Goal: Task Accomplishment & Management: Complete application form

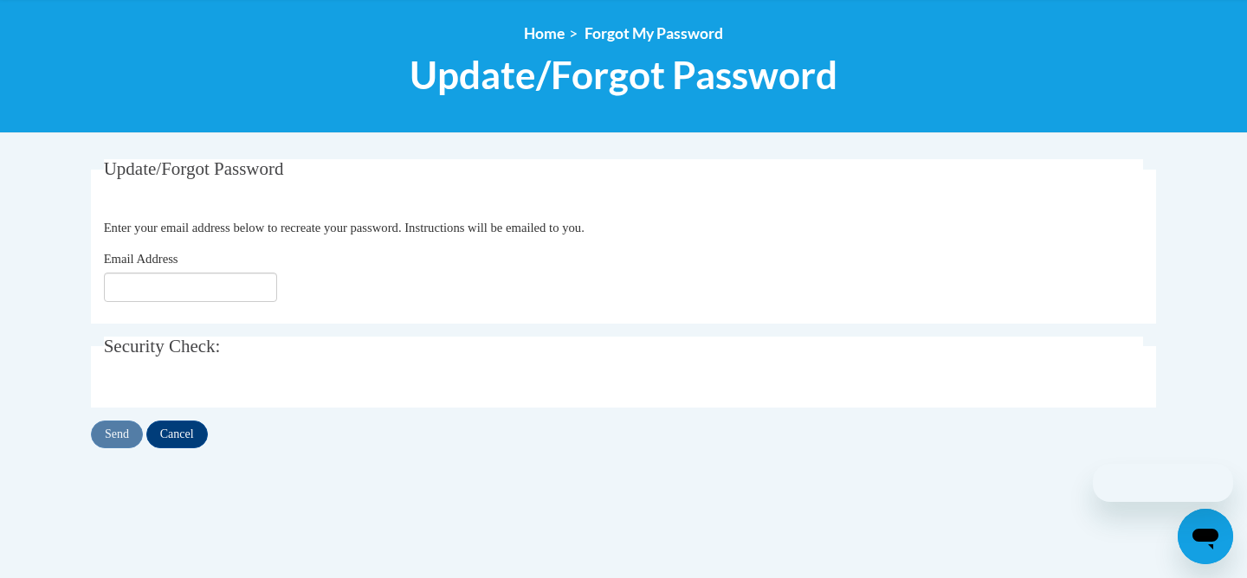
scroll to position [190, 0]
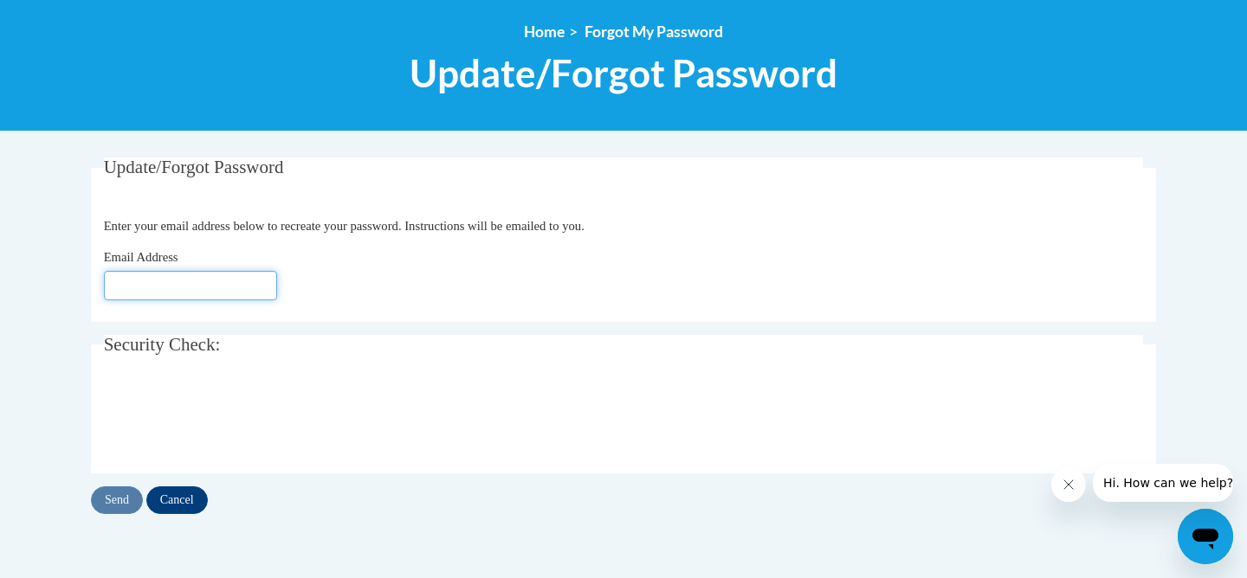
click at [120, 287] on input "Email Address" at bounding box center [190, 285] width 173 height 29
type input "mderfus@wausauschools.org"
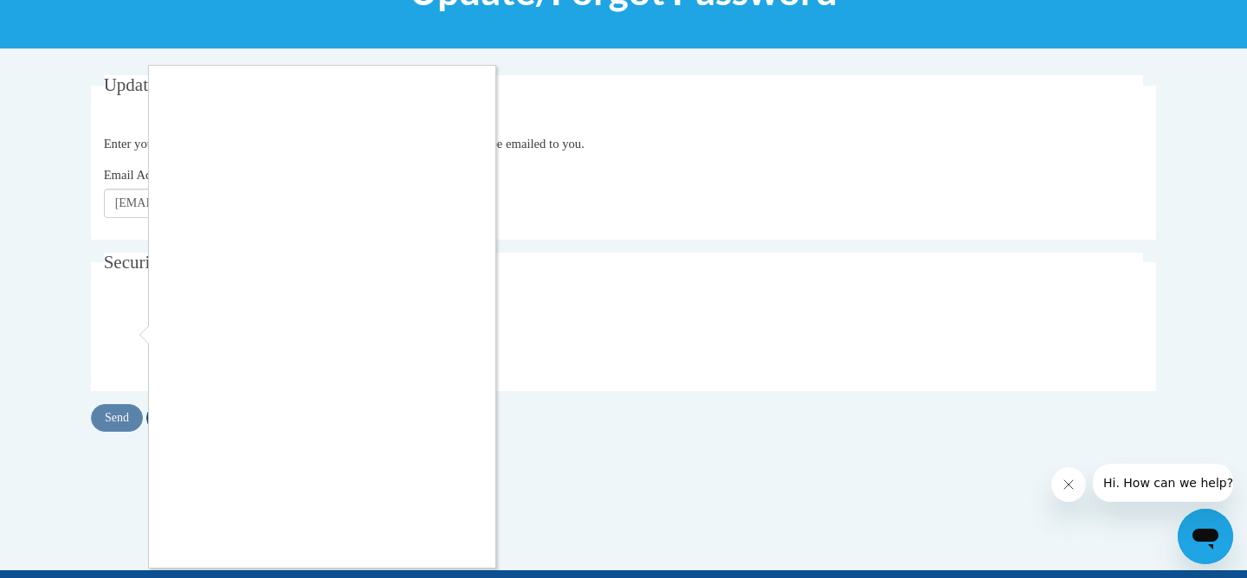
scroll to position [276, 0]
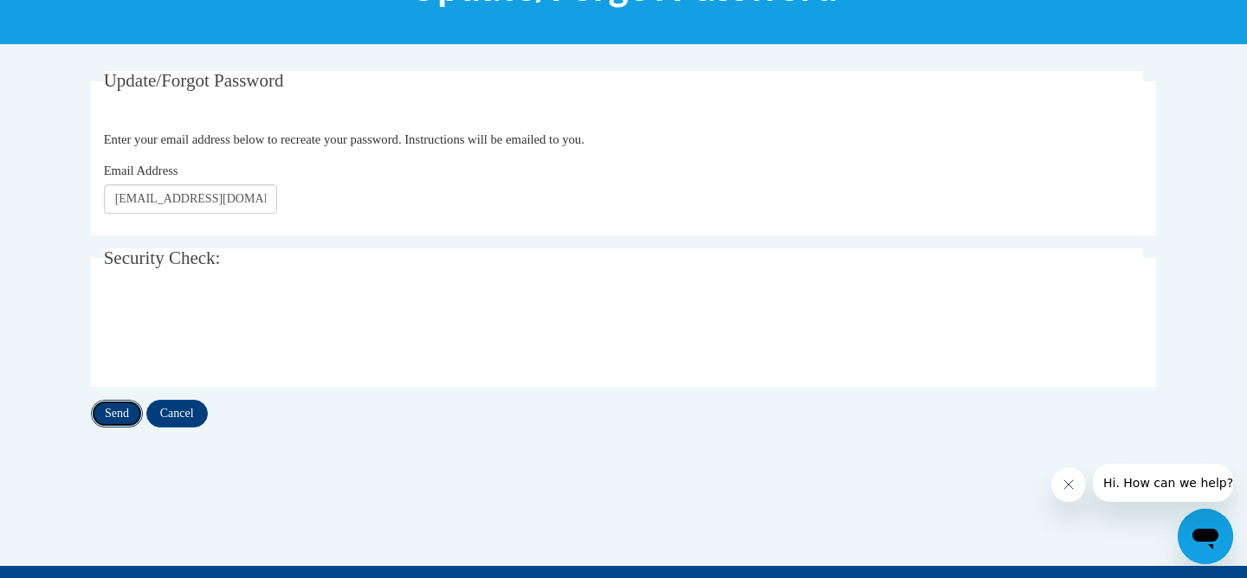
click at [127, 420] on input "Send" at bounding box center [117, 414] width 52 height 28
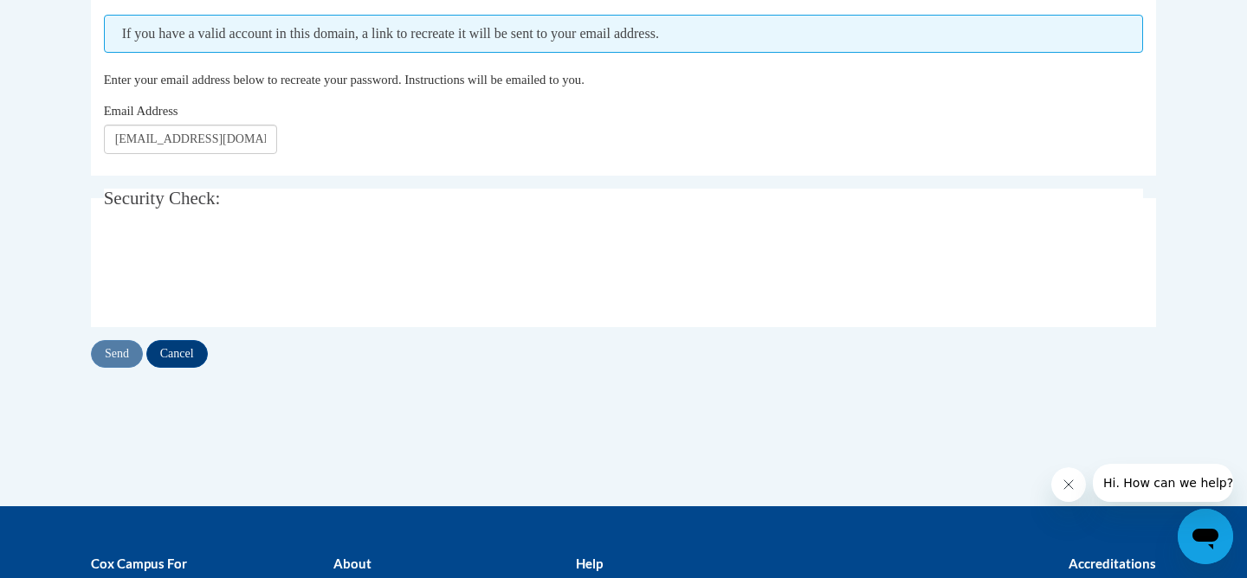
scroll to position [403, 0]
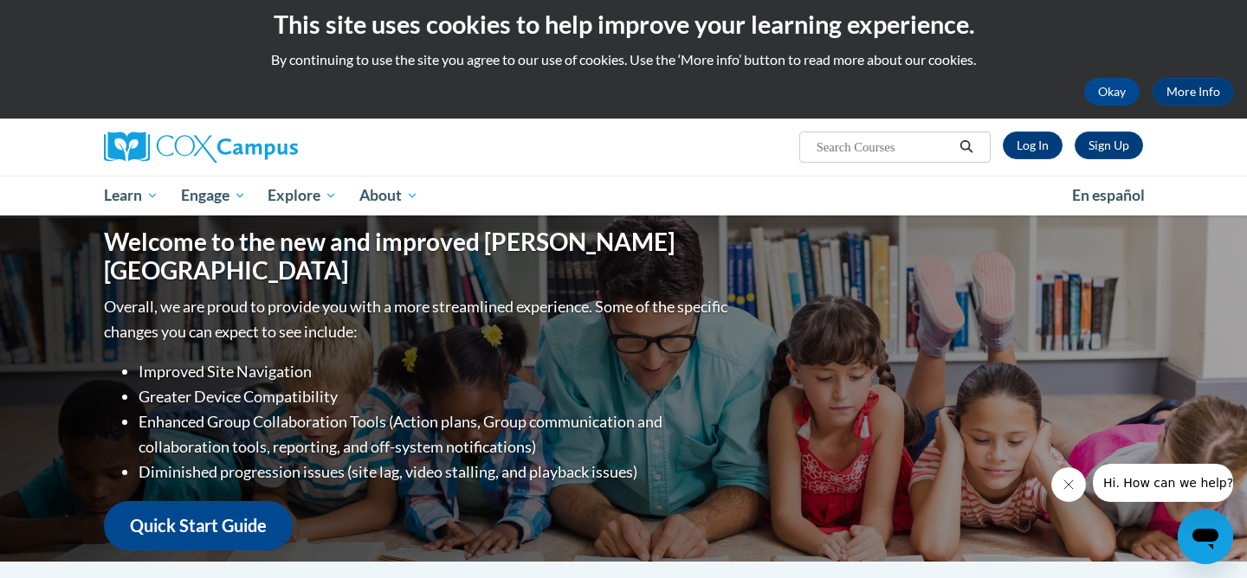
scroll to position [21, 0]
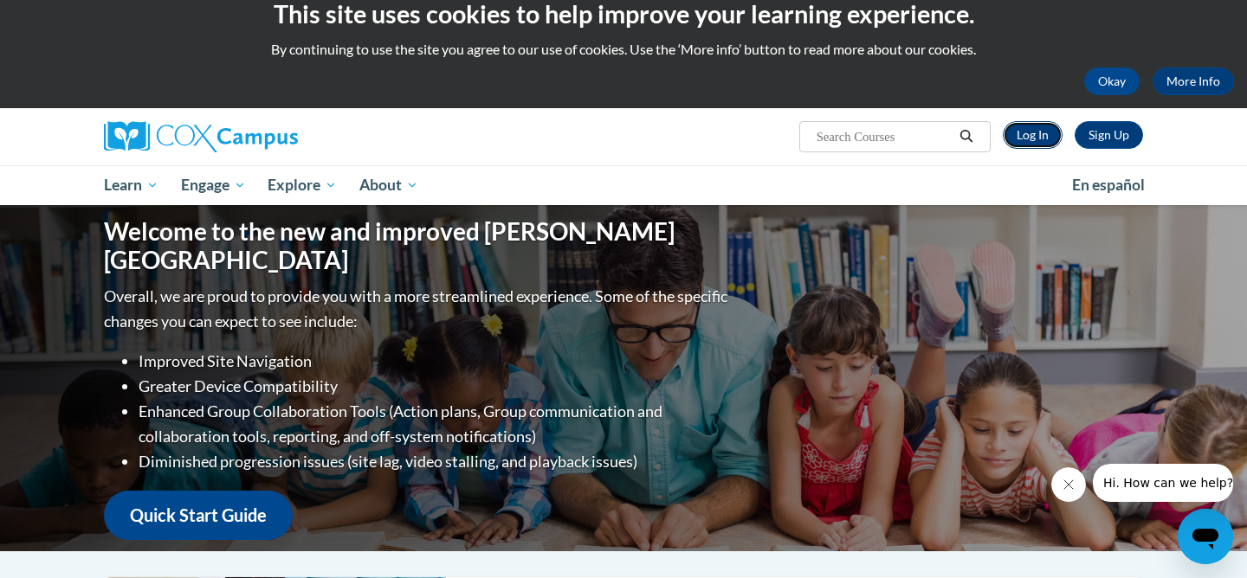
click at [1030, 135] on link "Log In" at bounding box center [1033, 135] width 60 height 28
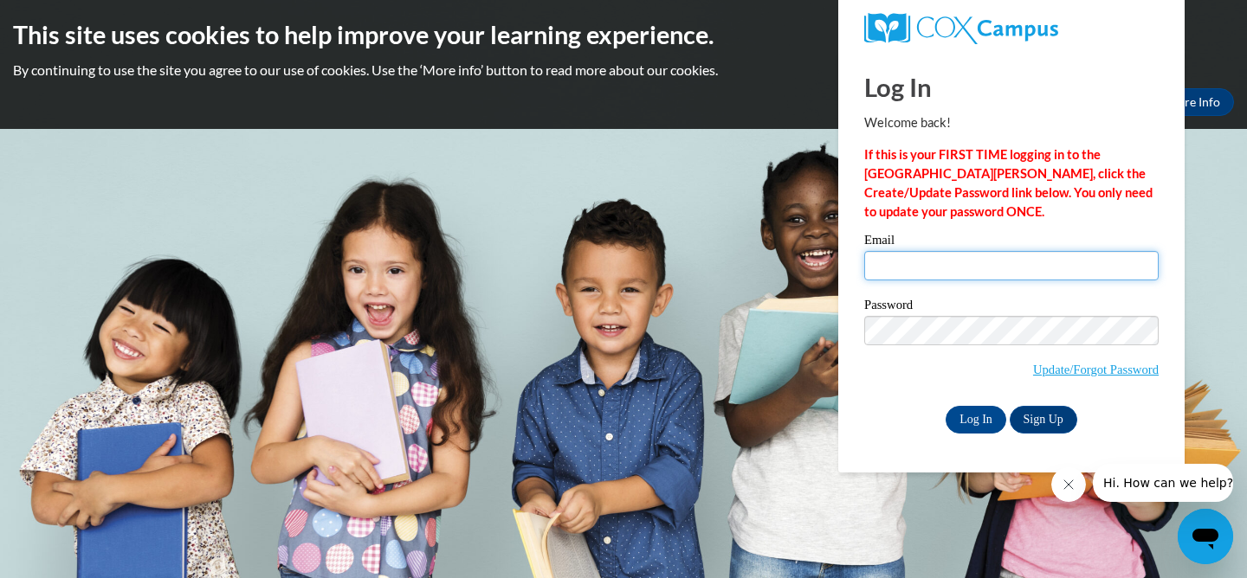
click at [932, 259] on input "Email" at bounding box center [1011, 265] width 294 height 29
type input "mderfus@wausauschools.org"
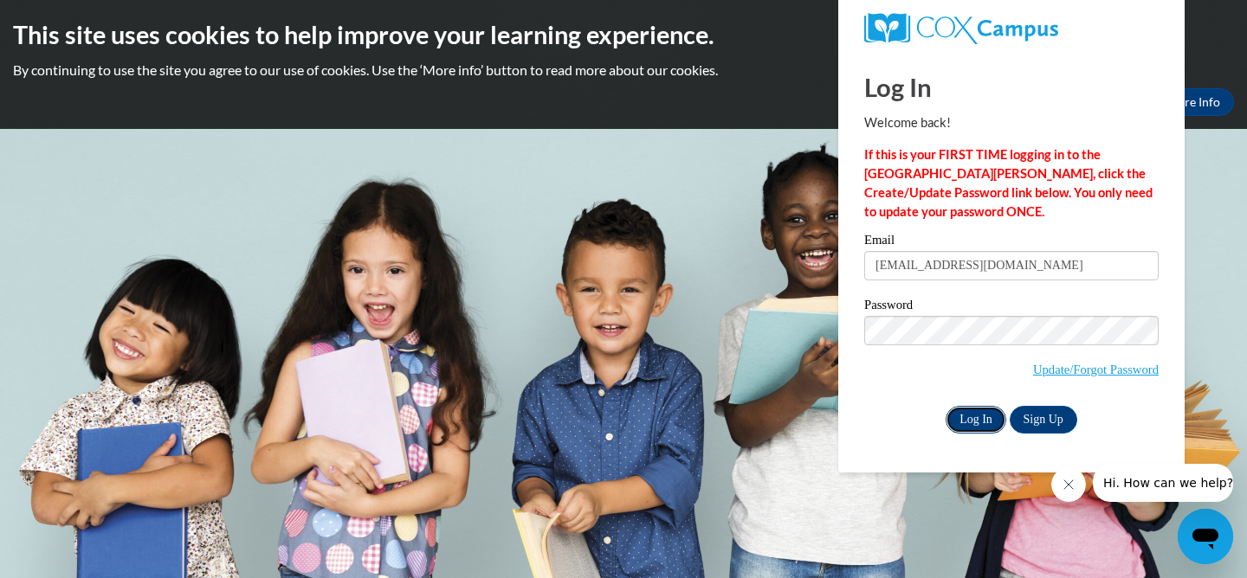
click at [968, 411] on input "Log In" at bounding box center [976, 420] width 61 height 28
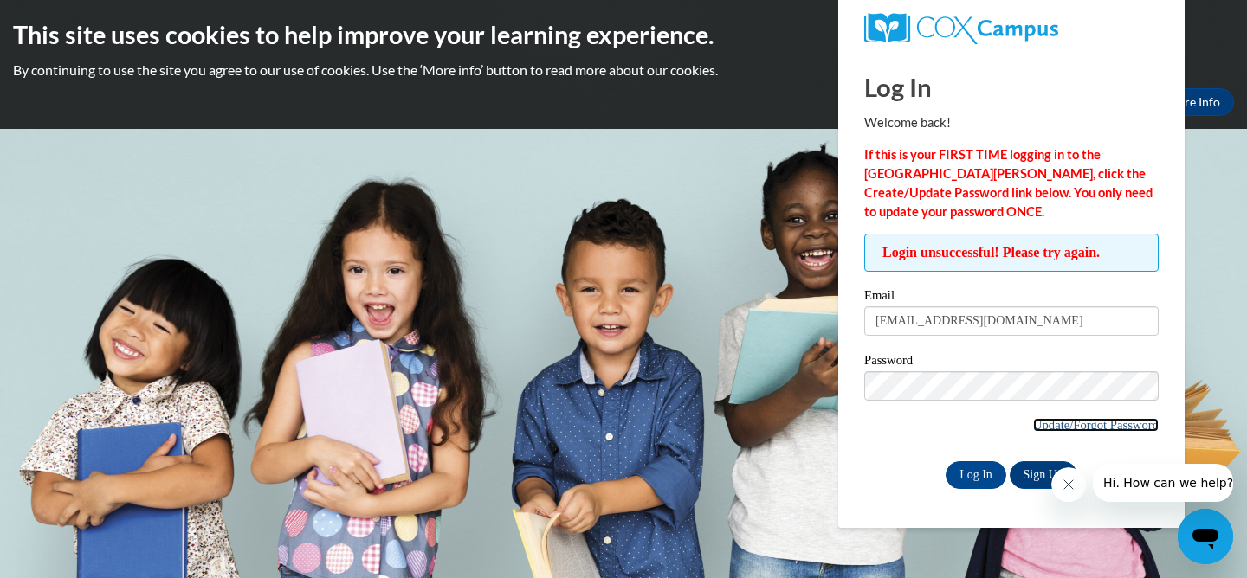
click at [1068, 423] on link "Update/Forgot Password" at bounding box center [1096, 425] width 126 height 14
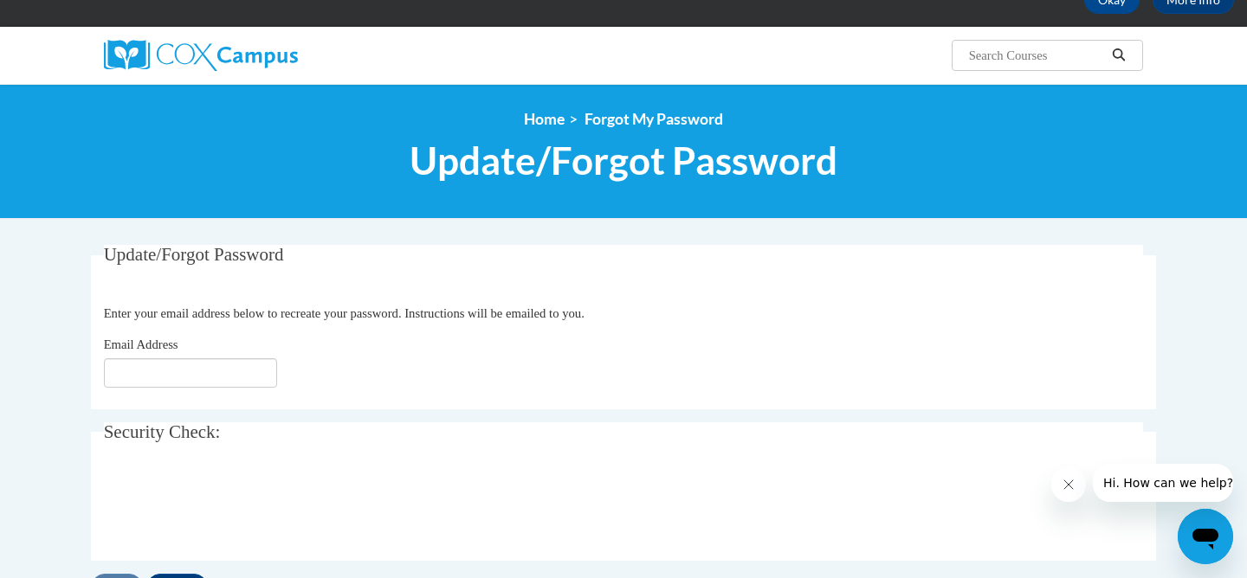
scroll to position [104, 0]
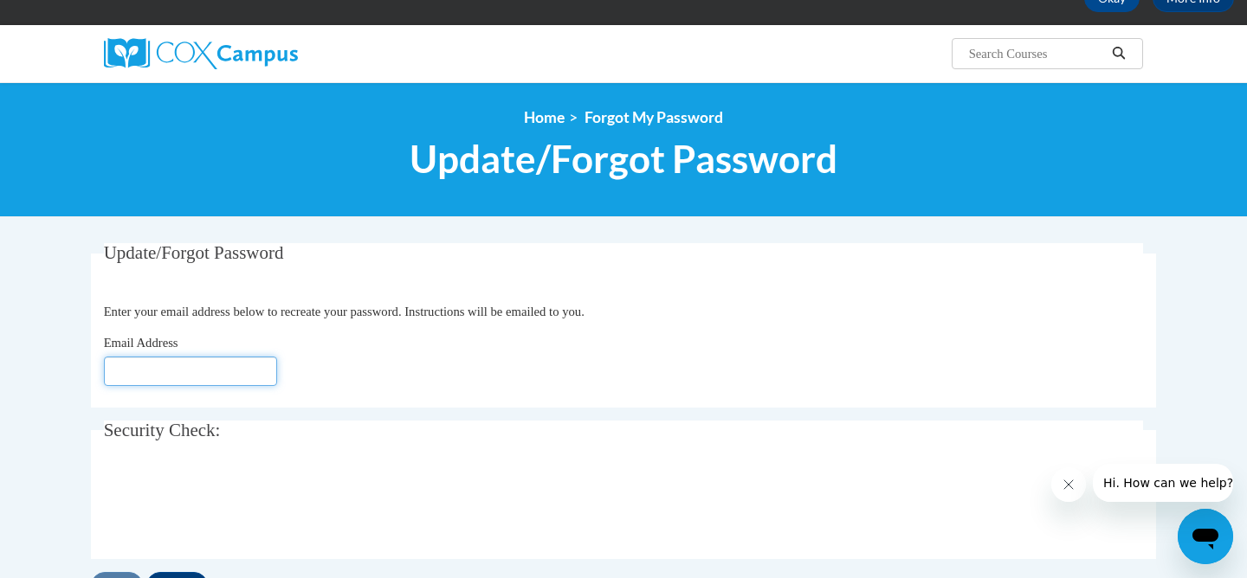
click at [183, 373] on input "Email Address" at bounding box center [190, 371] width 173 height 29
type input "mderfus@wausauschools.org"
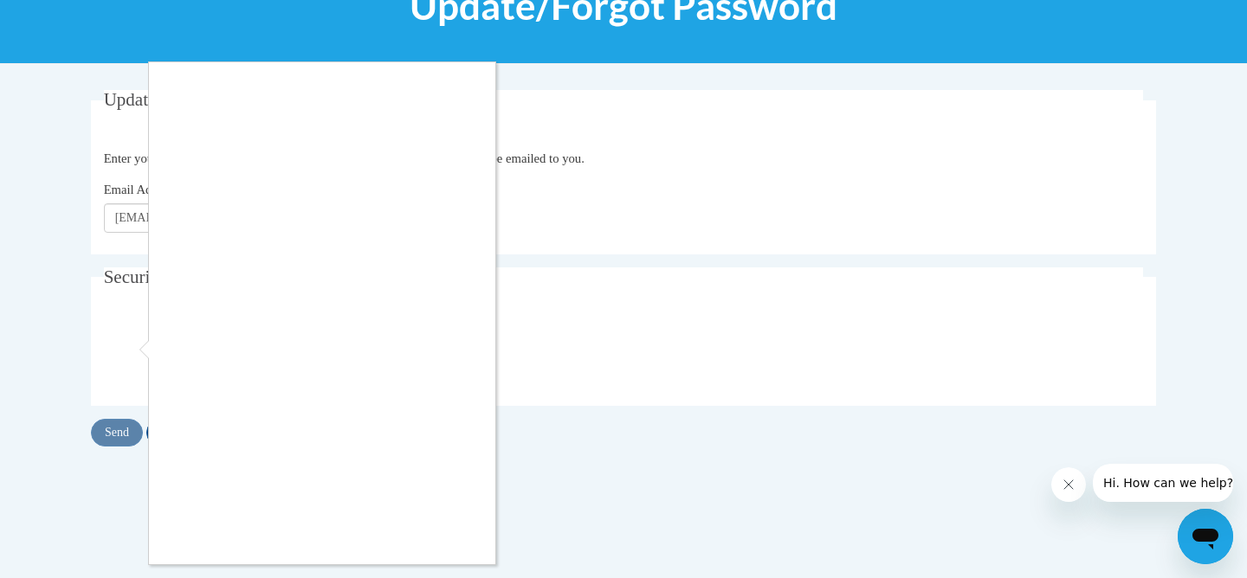
scroll to position [259, 0]
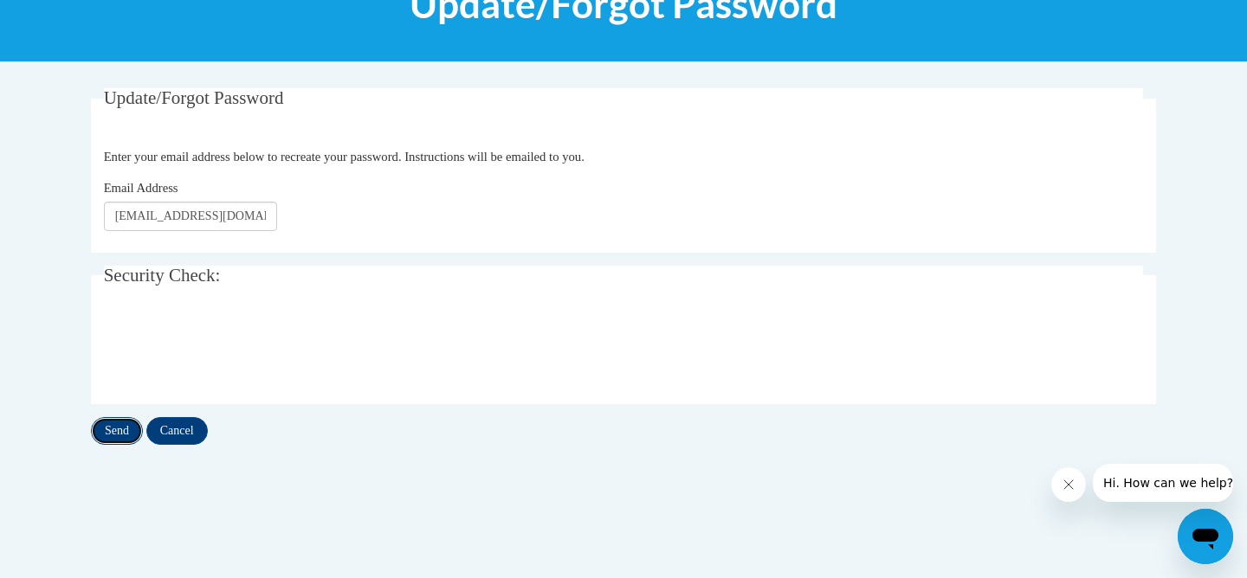
click at [108, 426] on input "Send" at bounding box center [117, 431] width 52 height 28
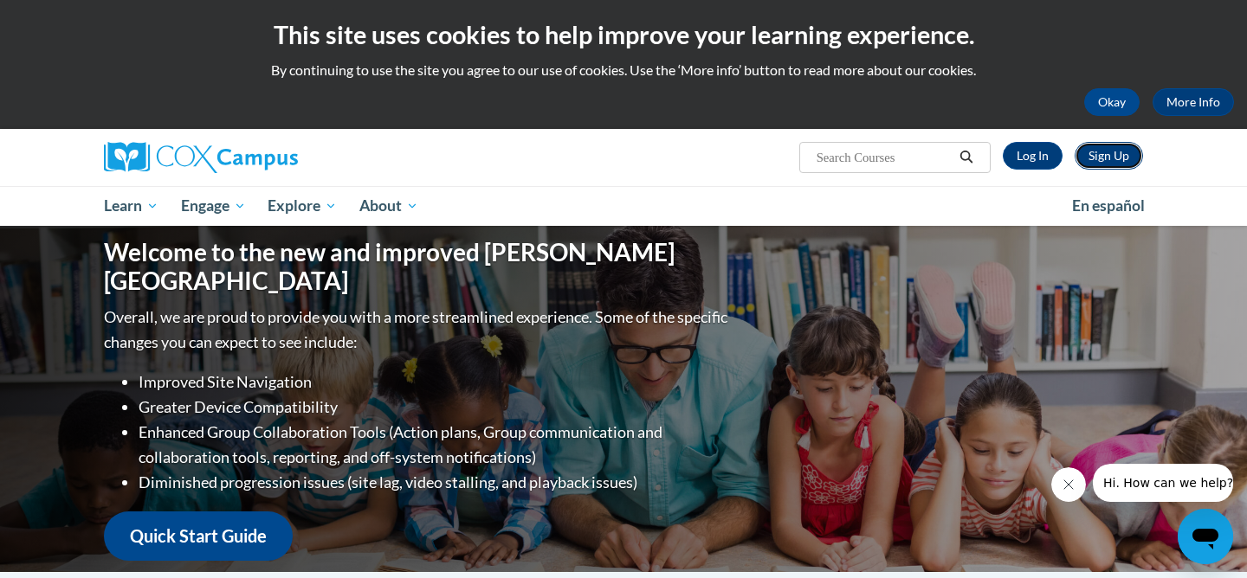
click at [1107, 154] on link "Sign Up" at bounding box center [1109, 156] width 68 height 28
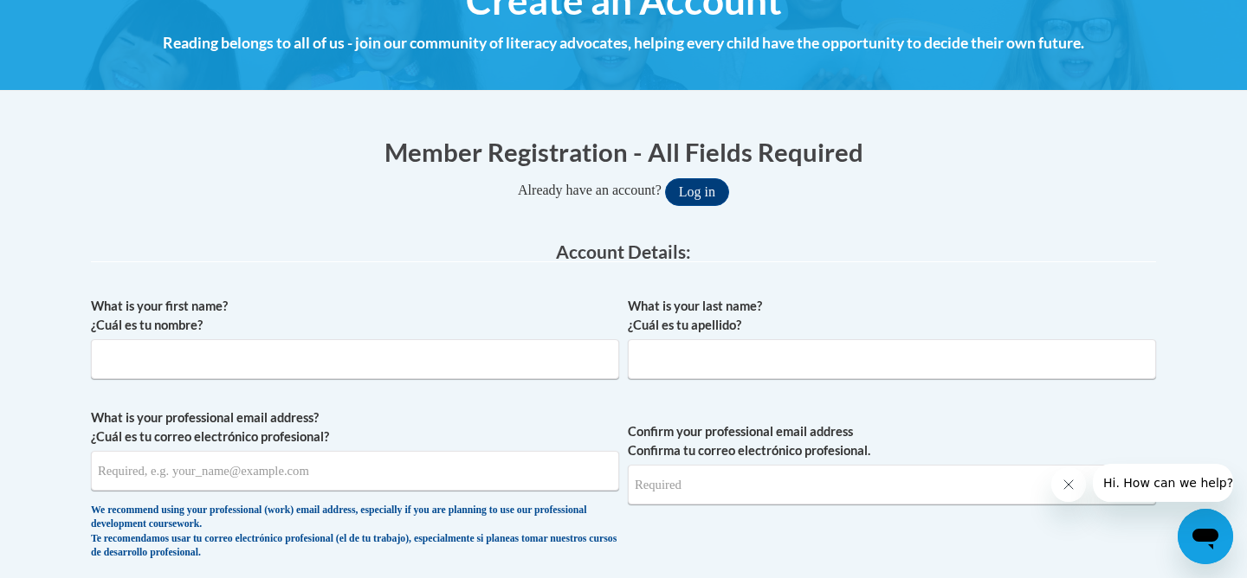
scroll to position [303, 0]
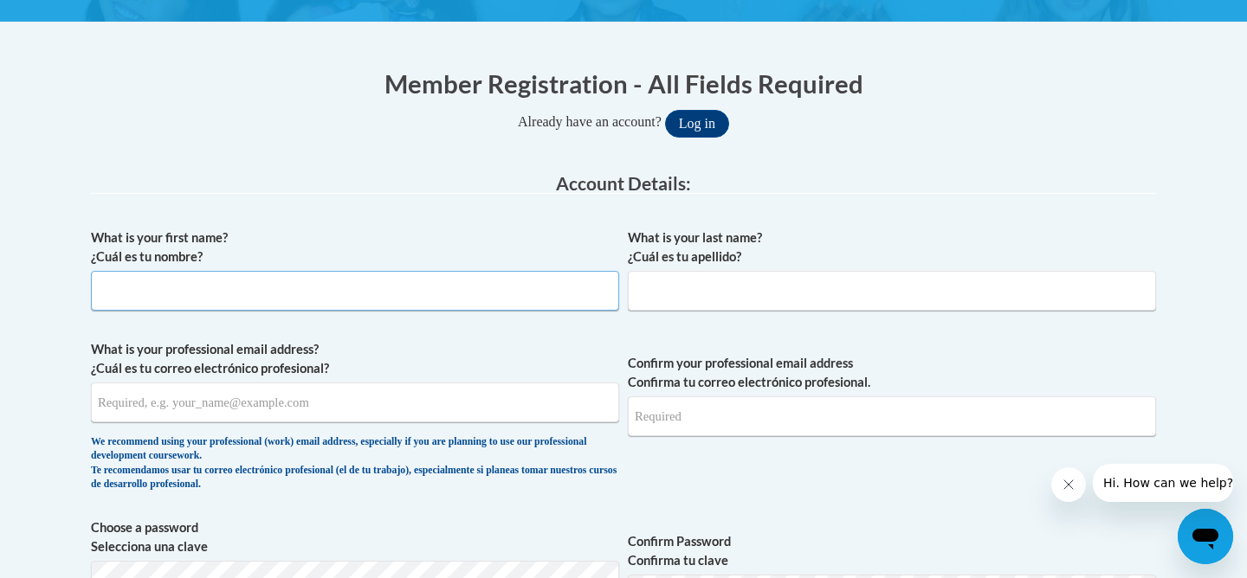
click at [414, 294] on input "What is your first name? ¿Cuál es tu nombre?" at bounding box center [355, 291] width 528 height 40
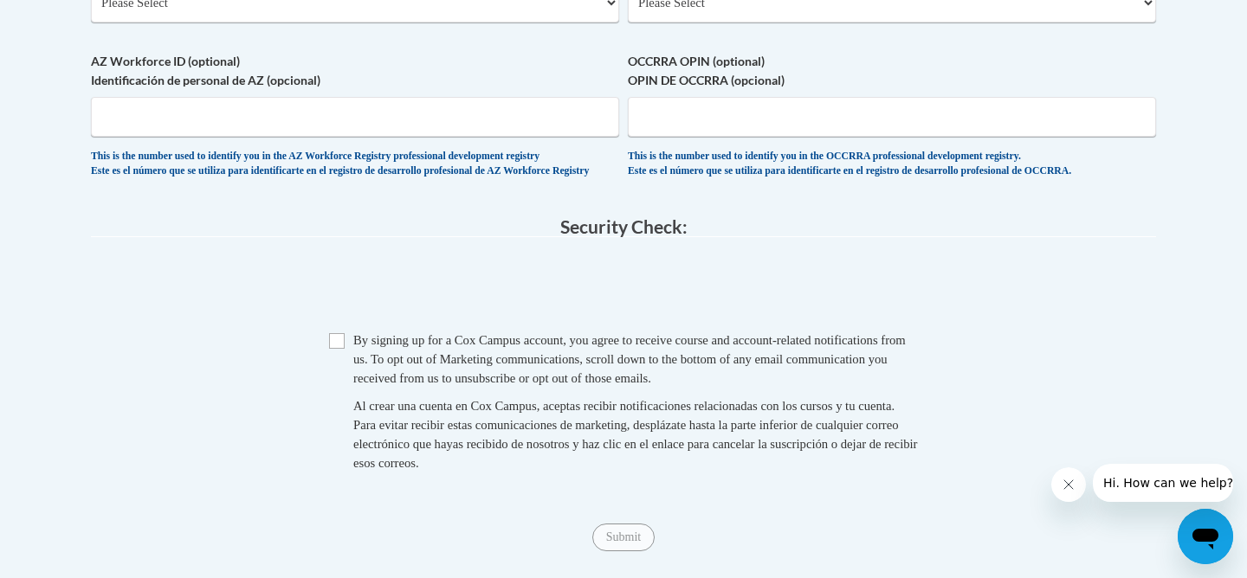
scroll to position [1120, 0]
